Goal: Task Accomplishment & Management: Complete application form

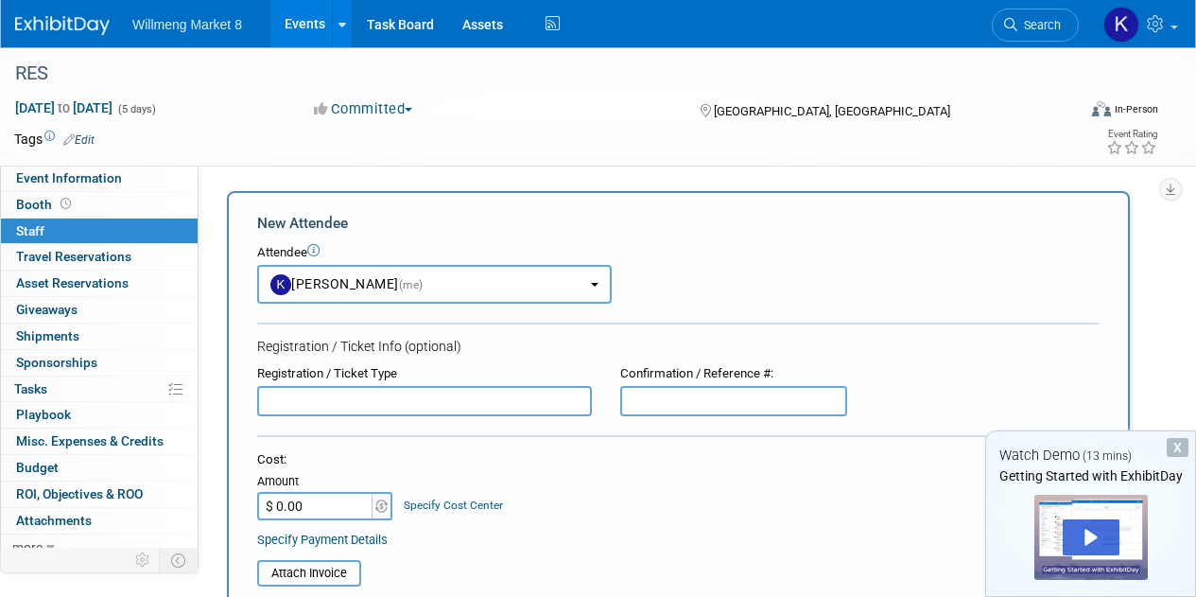
select select "a45a2e5d-d646-4bfb-9f1e-d0151ae6a691"
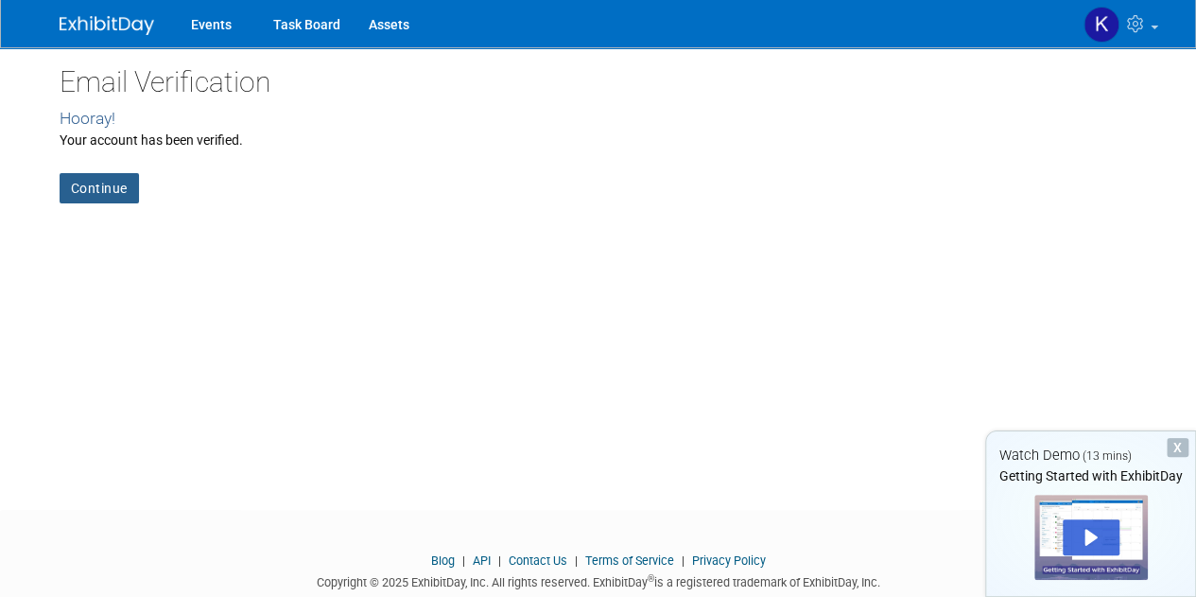
click at [100, 186] on link "Continue" at bounding box center [99, 188] width 79 height 30
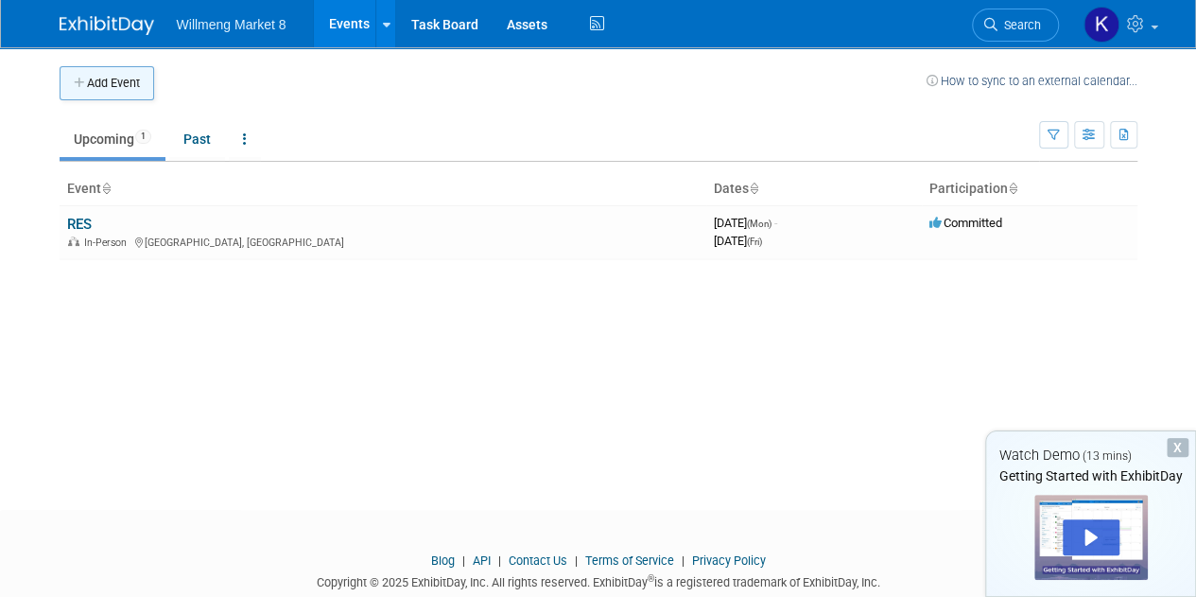
click at [106, 75] on button "Add Event" at bounding box center [107, 83] width 95 height 34
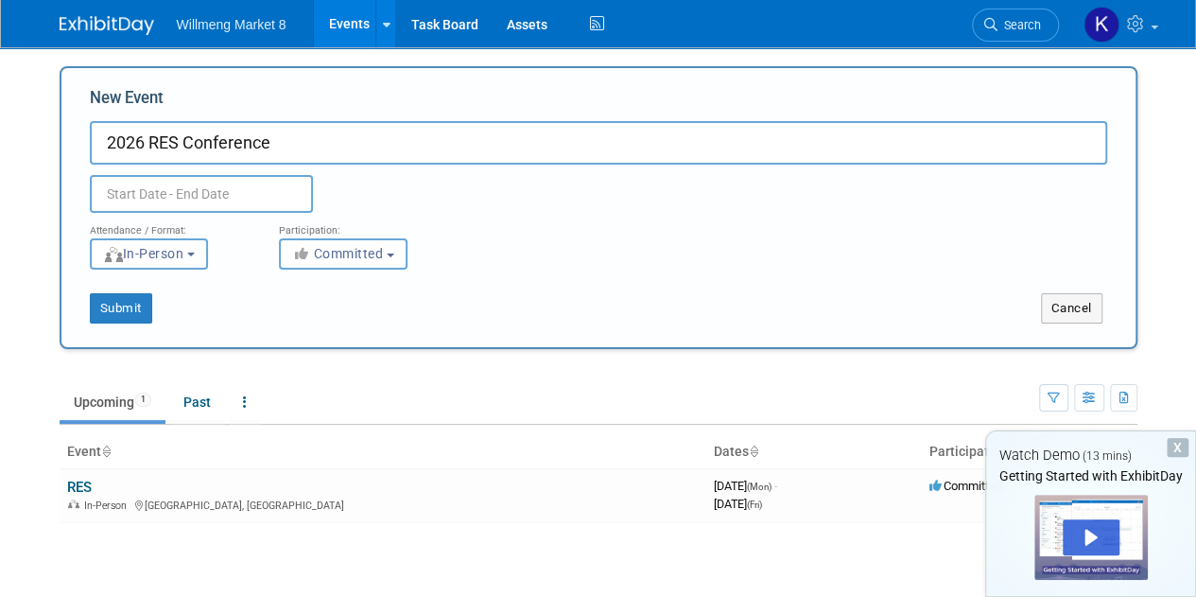
type input "2026 RES Conference"
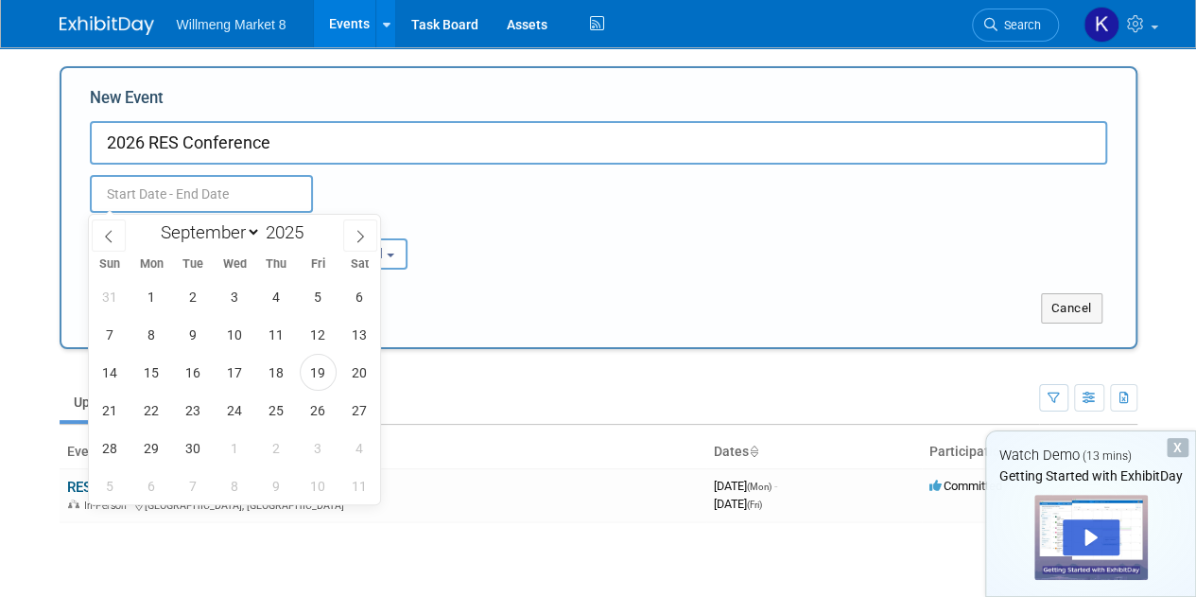
click at [116, 185] on input "text" at bounding box center [201, 194] width 223 height 38
click at [362, 237] on icon at bounding box center [360, 236] width 13 height 13
select select "11"
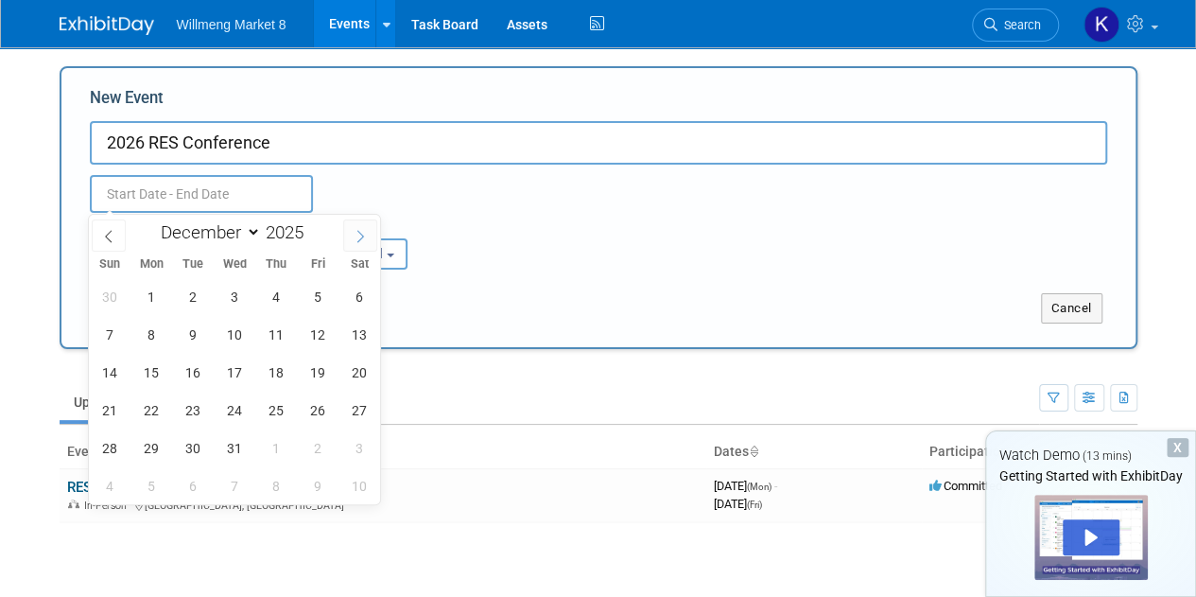
click at [362, 237] on icon at bounding box center [360, 236] width 13 height 13
type input "2026"
click at [362, 237] on icon at bounding box center [360, 236] width 13 height 13
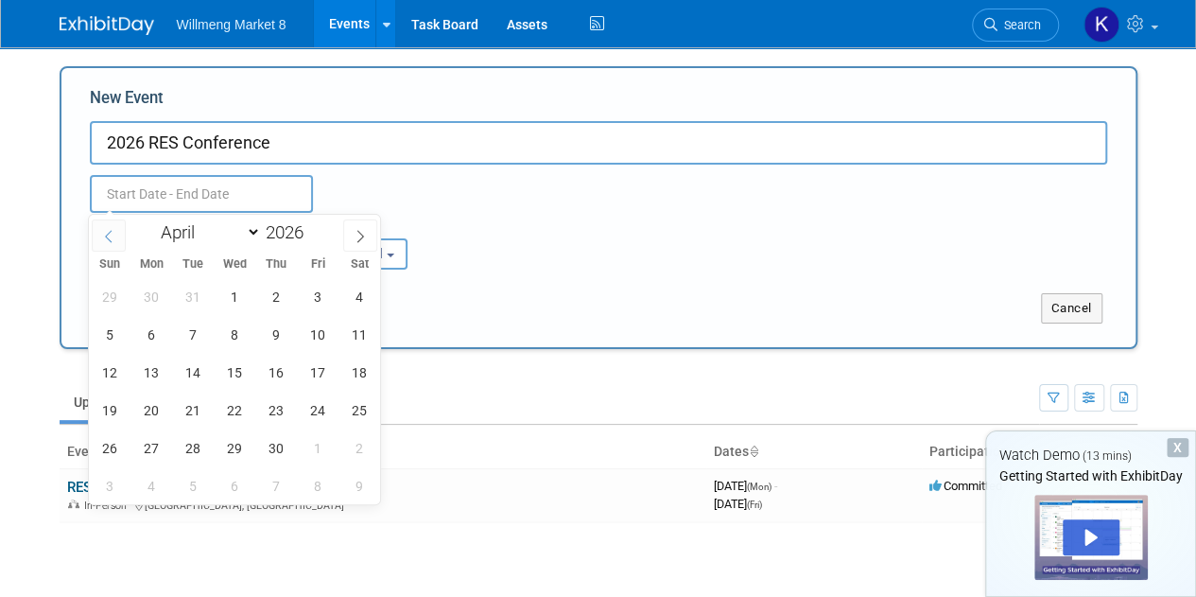
click at [103, 230] on icon at bounding box center [108, 236] width 13 height 13
select select "2"
click at [148, 410] on span "23" at bounding box center [151, 409] width 37 height 37
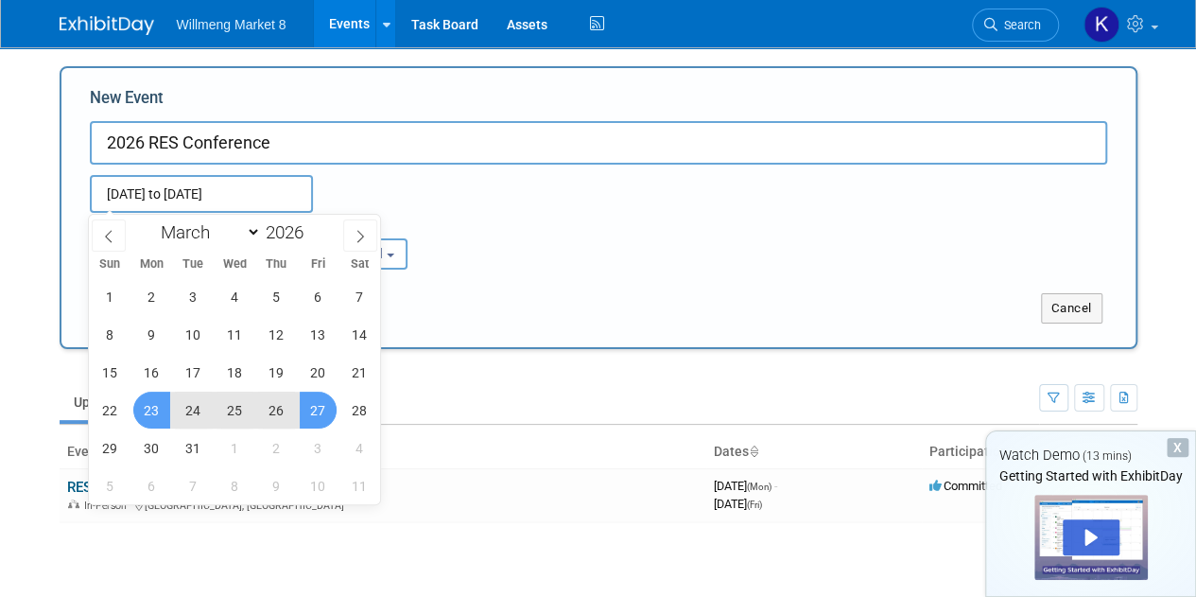
click at [318, 414] on span "27" at bounding box center [318, 409] width 37 height 37
type input "[DATE] to [DATE]"
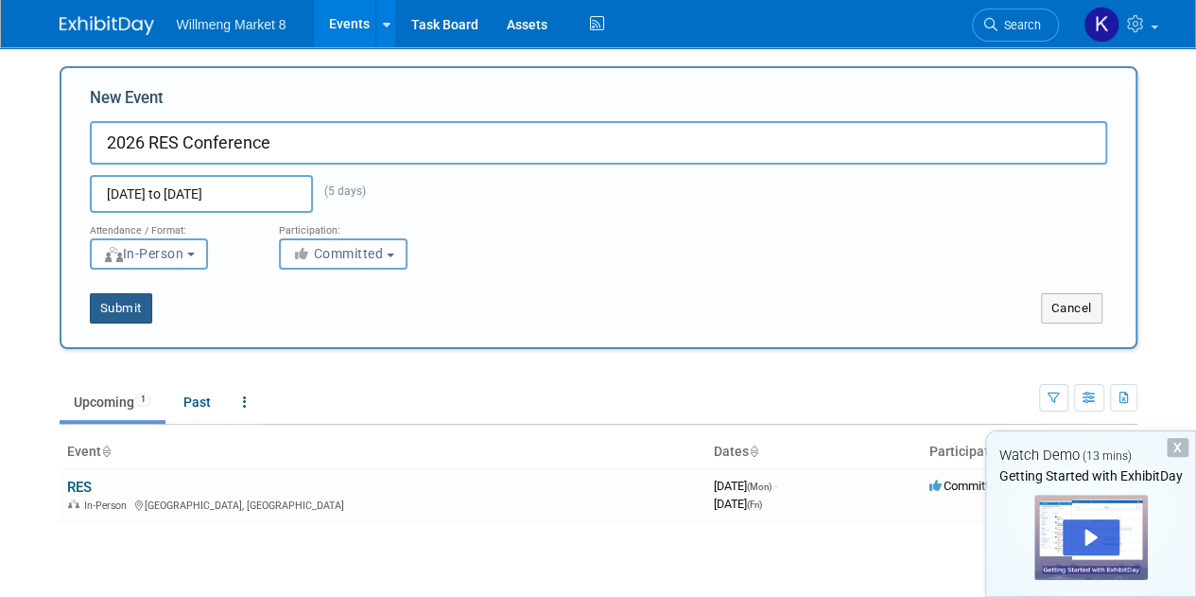
click at [106, 302] on button "Submit" at bounding box center [121, 308] width 62 height 30
